Goal: Find specific page/section: Find specific page/section

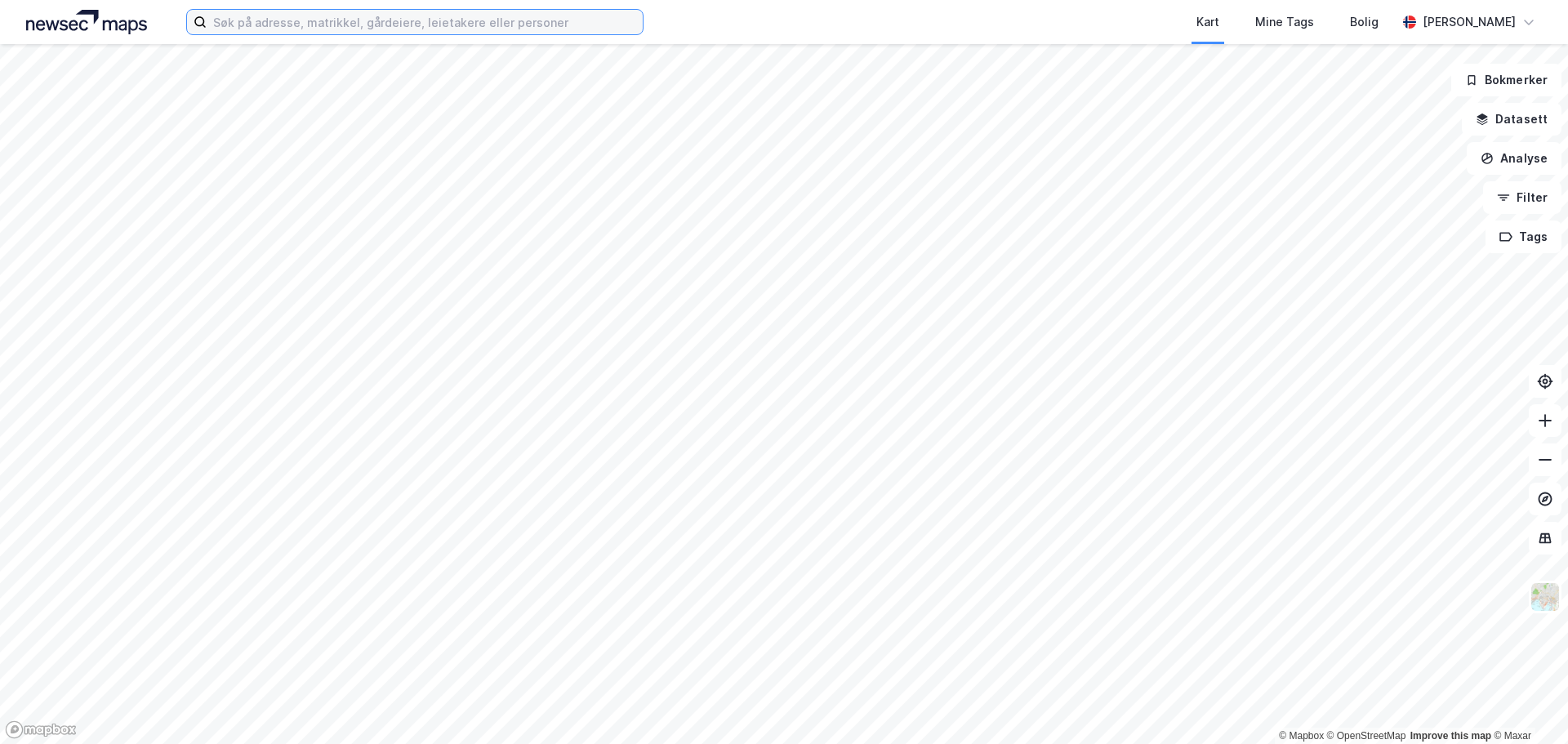
click at [401, 20] on input at bounding box center [424, 22] width 436 height 25
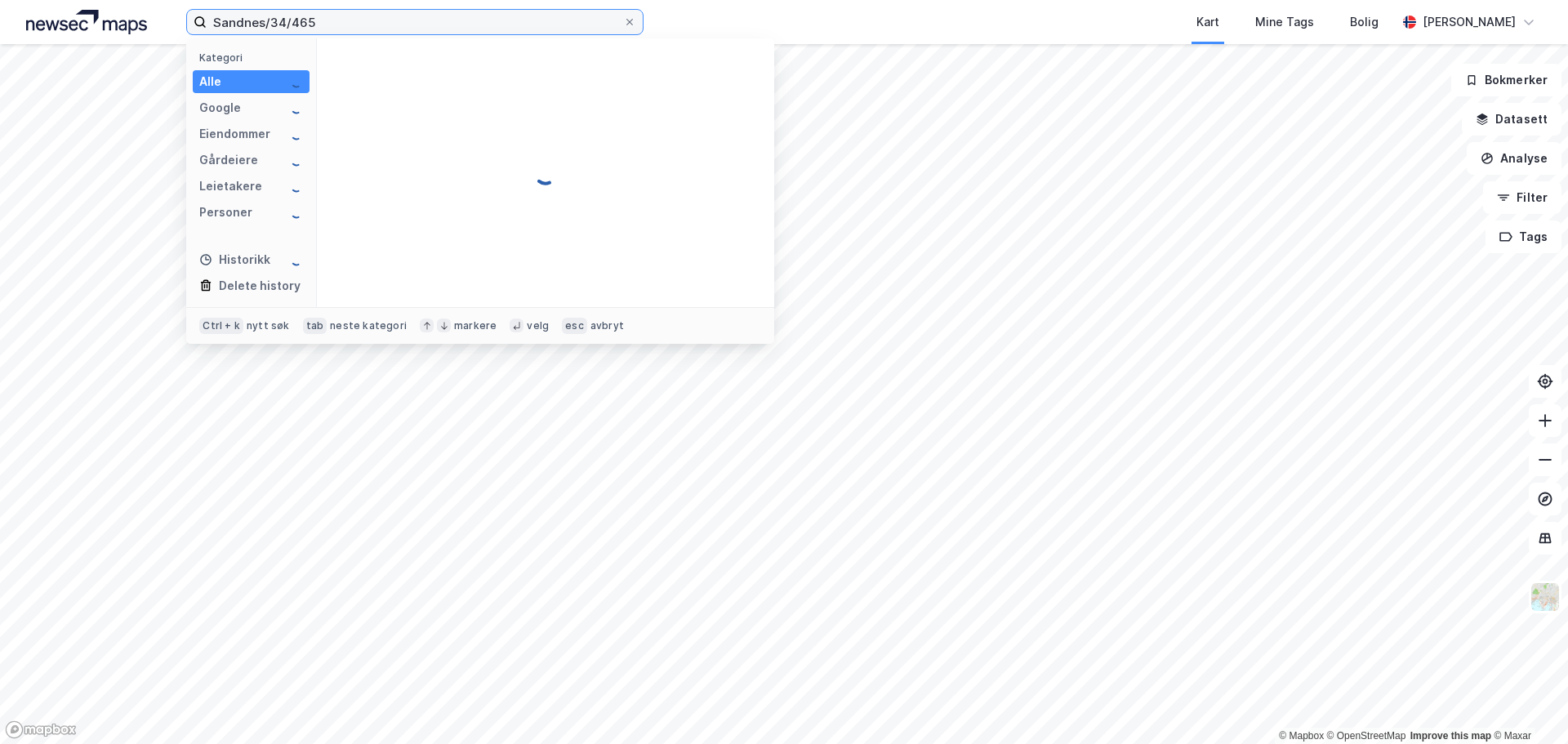
type input "Sandnes/34/465"
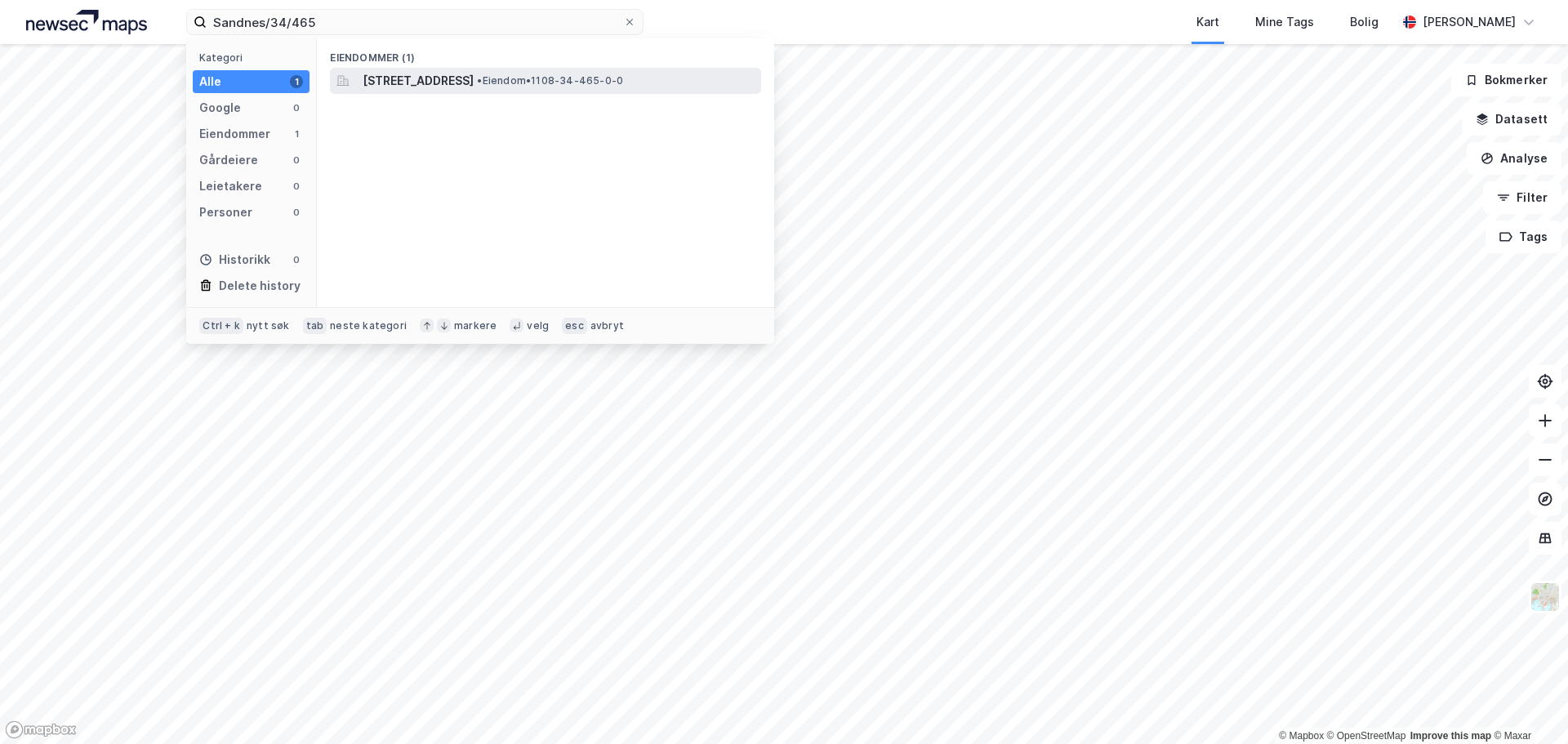
click at [416, 74] on span "[STREET_ADDRESS]" at bounding box center [418, 81] width 112 height 20
